Goal: Transaction & Acquisition: Download file/media

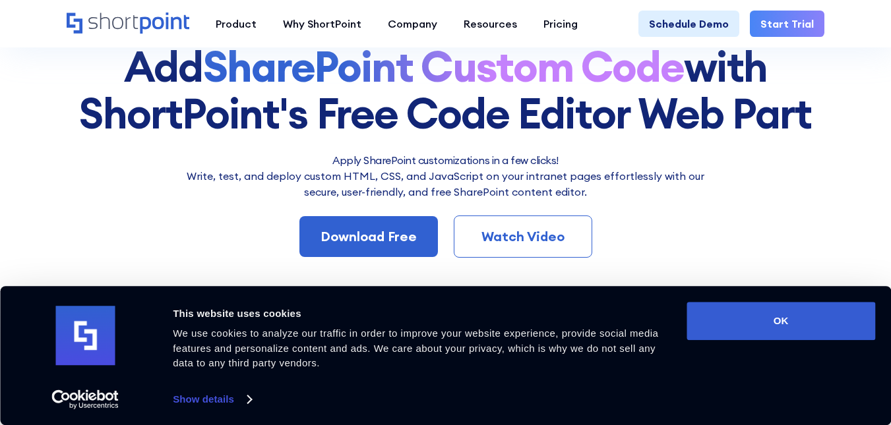
scroll to position [158, 0]
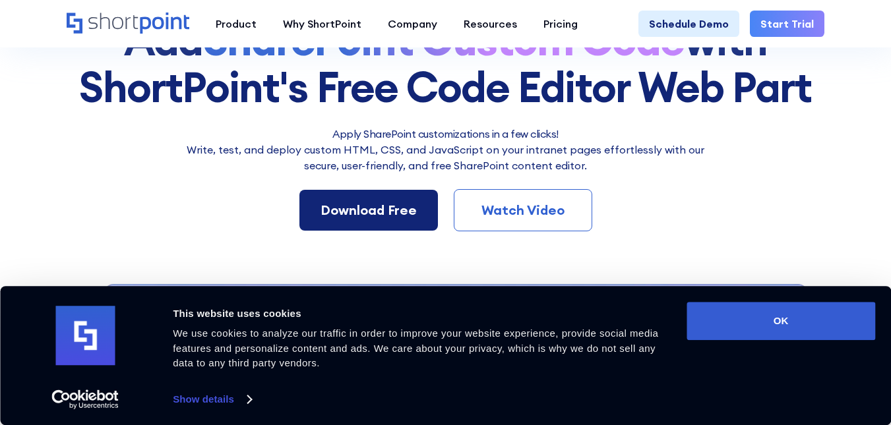
click at [397, 206] on div "Download Free" at bounding box center [369, 211] width 96 height 20
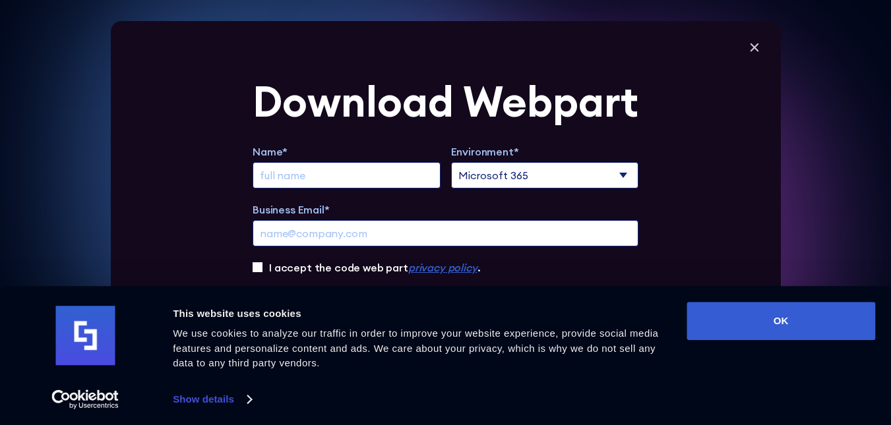
click at [367, 177] on input "Extend Trial" at bounding box center [347, 175] width 188 height 26
click at [299, 179] on input "Extend Trial" at bounding box center [347, 175] width 188 height 26
type input "[PERSON_NAME]"
click at [476, 177] on select "Microsoft 365 SharePoint Online SharePoint 2019 (On-Premise)" at bounding box center [545, 175] width 188 height 26
select select "SharePoint Online"
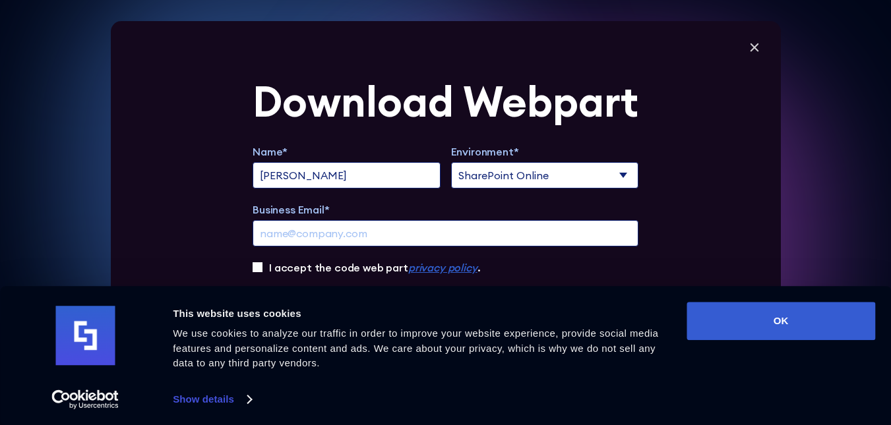
click at [455, 162] on select "Microsoft 365 SharePoint Online SharePoint 2019 (On-Premise)" at bounding box center [545, 175] width 188 height 26
click at [366, 239] on input "Business Email*" at bounding box center [446, 233] width 386 height 26
type input "[EMAIL_ADDRESS][DOMAIN_NAME]"
click at [259, 270] on input "I accept the code web part privacy policy ." at bounding box center [258, 268] width 10 height 10
checkbox input "true"
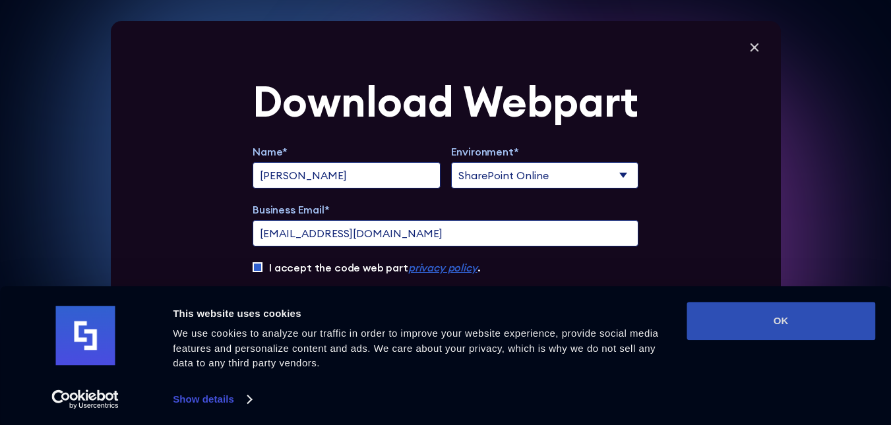
click at [838, 315] on button "OK" at bounding box center [781, 321] width 189 height 38
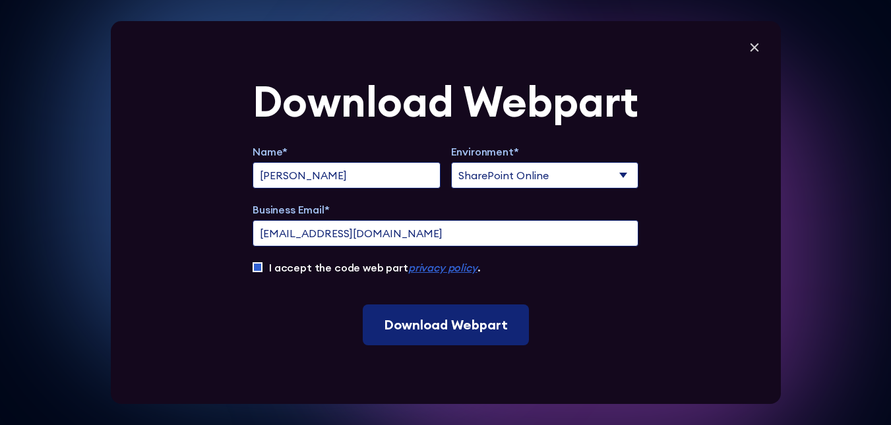
scroll to position [0, 0]
click at [463, 338] on input "Download Webpart" at bounding box center [446, 325] width 166 height 41
